Goal: Task Accomplishment & Management: Manage account settings

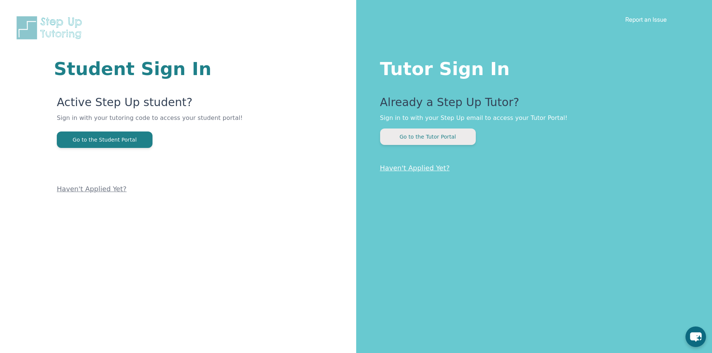
click at [450, 138] on button "Go to the Tutor Portal" at bounding box center [428, 137] width 96 height 16
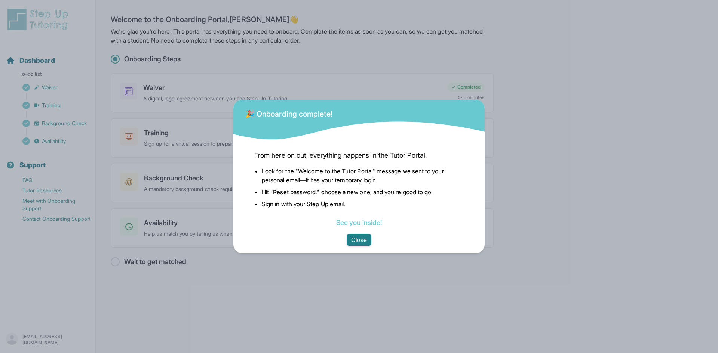
click at [359, 240] on button "Close" at bounding box center [359, 240] width 24 height 12
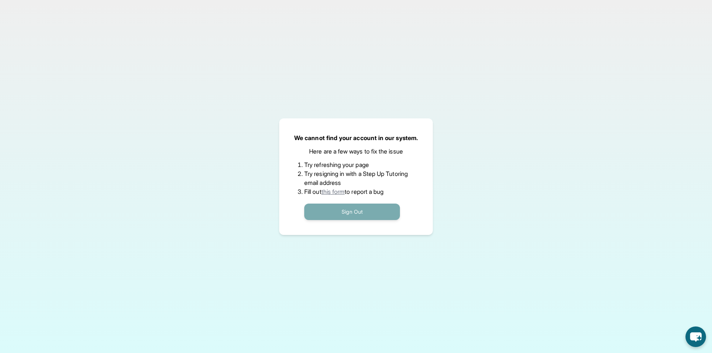
click at [355, 213] on button "Sign Out" at bounding box center [352, 212] width 96 height 16
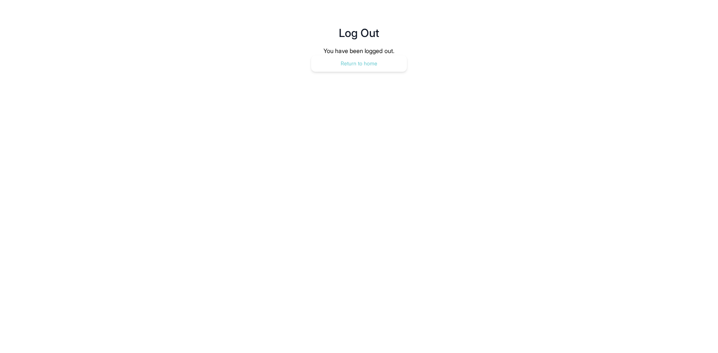
click at [359, 65] on button "Return to home" at bounding box center [359, 63] width 96 height 16
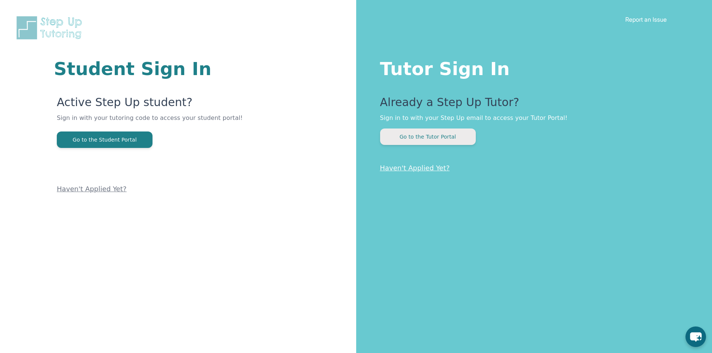
click at [425, 132] on button "Go to the Tutor Portal" at bounding box center [428, 137] width 96 height 16
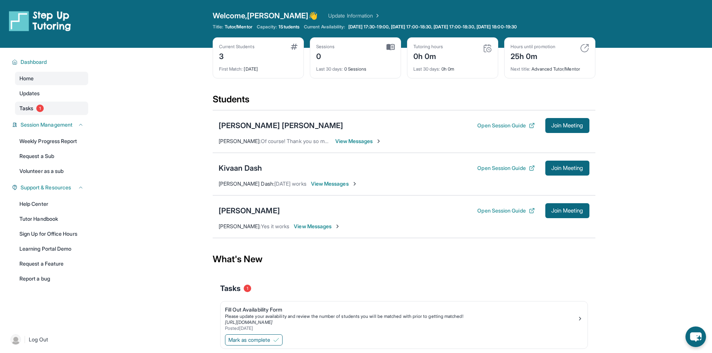
click at [49, 109] on link "Tasks 1" at bounding box center [51, 108] width 73 height 13
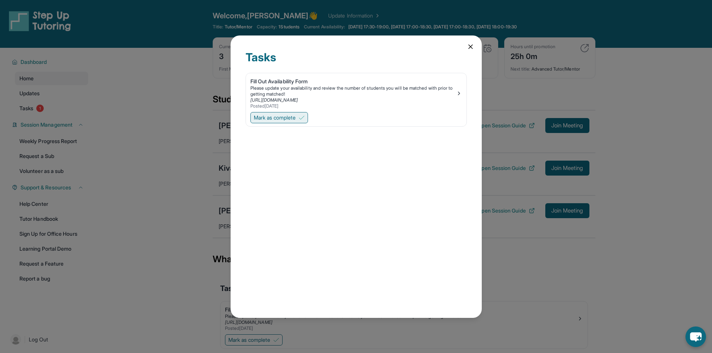
click at [288, 117] on span "Mark as complete" at bounding box center [275, 117] width 42 height 7
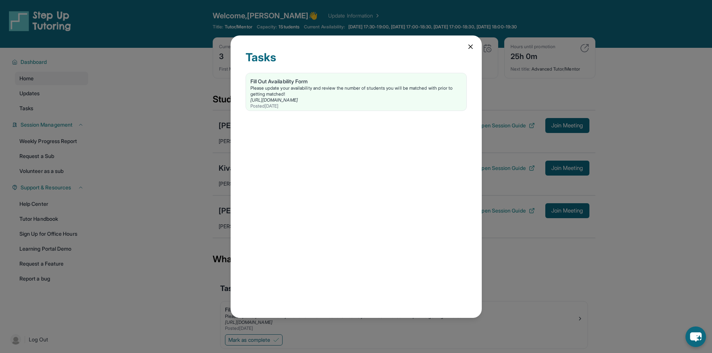
click at [469, 43] on icon at bounding box center [470, 46] width 7 height 7
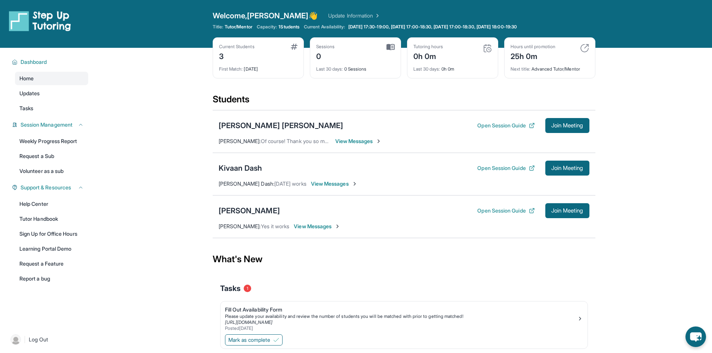
click at [350, 142] on span "View Messages" at bounding box center [358, 141] width 47 height 7
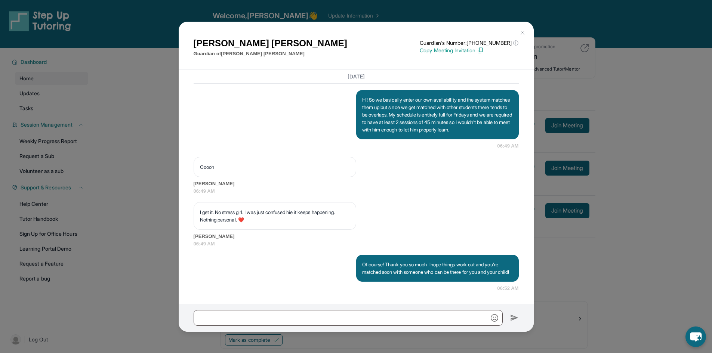
scroll to position [48, 0]
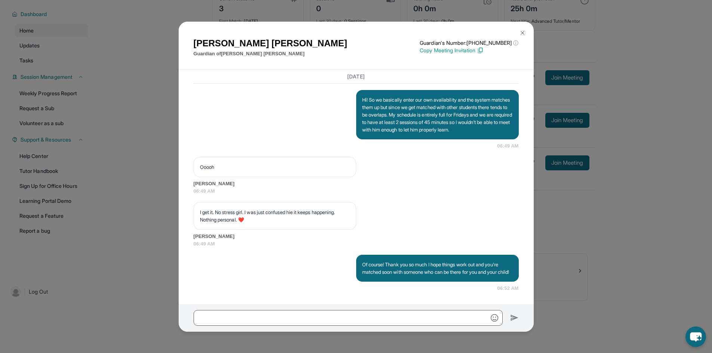
click at [518, 30] on button at bounding box center [522, 32] width 15 height 15
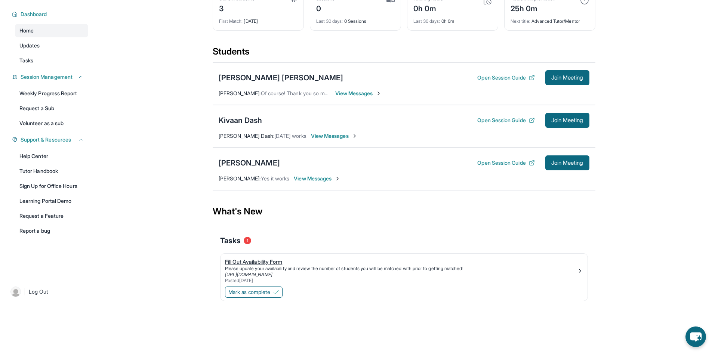
click at [261, 260] on div "Fill Out Availability Form" at bounding box center [401, 261] width 352 height 7
click at [270, 289] on span "Mark as complete" at bounding box center [250, 292] width 42 height 7
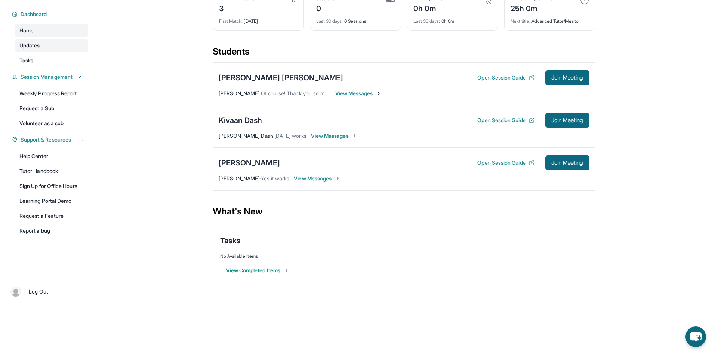
click at [45, 46] on link "Updates" at bounding box center [51, 45] width 73 height 13
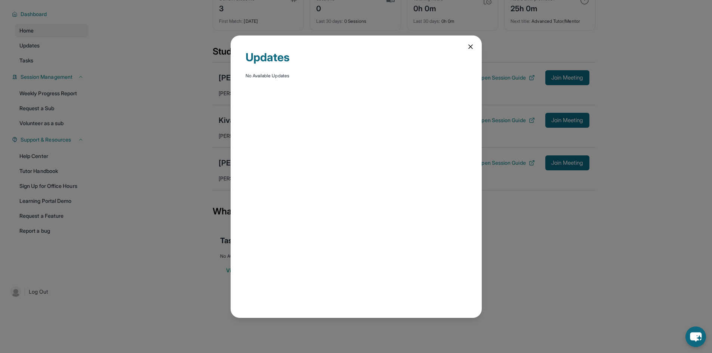
click at [468, 42] on div "Updates No Available Updates" at bounding box center [356, 177] width 251 height 283
click at [472, 46] on icon at bounding box center [471, 47] width 4 height 4
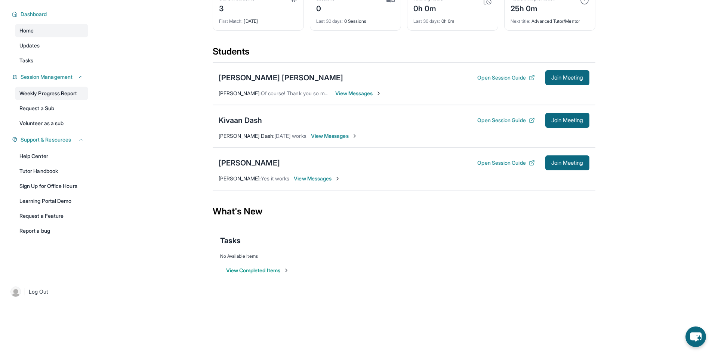
click at [62, 94] on link "Weekly Progress Report" at bounding box center [51, 93] width 73 height 13
drag, startPoint x: 404, startPoint y: 82, endPoint x: 402, endPoint y: 56, distance: 26.2
click at [402, 56] on div "Students" at bounding box center [404, 54] width 383 height 16
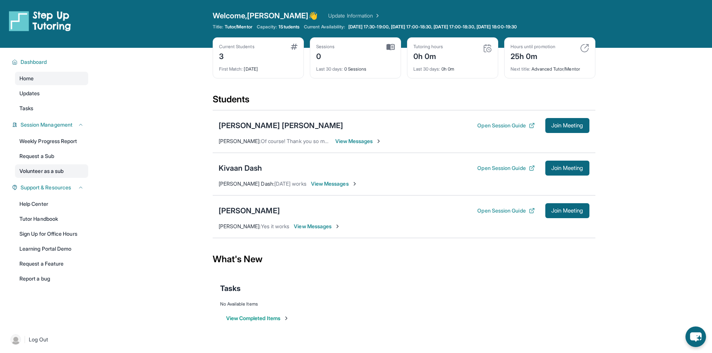
click at [57, 170] on link "Volunteer as a sub" at bounding box center [51, 171] width 73 height 13
click at [56, 221] on link "Tutor Handbook" at bounding box center [51, 218] width 73 height 13
